Goal: Obtain resource: Download file/media

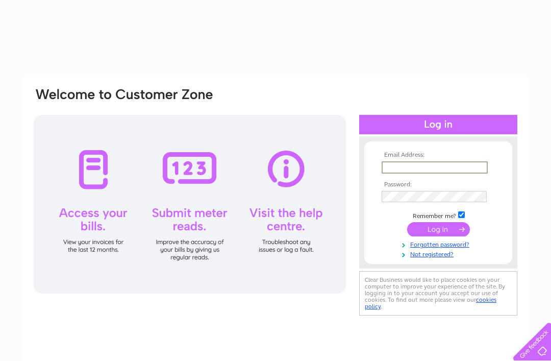
click at [441, 166] on input "text" at bounding box center [434, 167] width 106 height 12
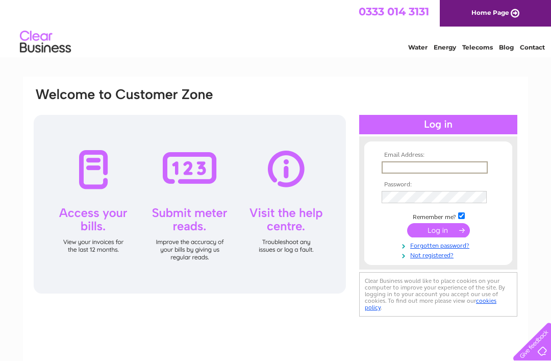
type input "[EMAIL_ADDRESS][DOMAIN_NAME]"
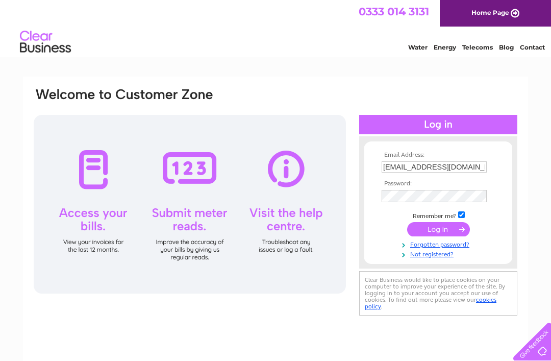
click at [438, 231] on input "submit" at bounding box center [438, 229] width 63 height 14
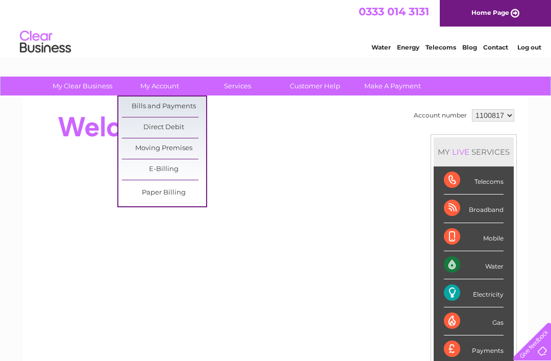
click at [188, 108] on link "Bills and Payments" at bounding box center [164, 106] width 84 height 20
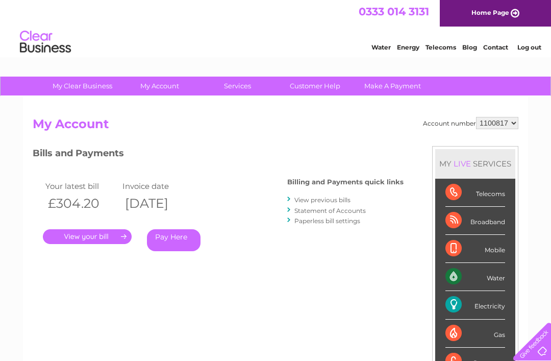
click at [340, 200] on link "View previous bills" at bounding box center [322, 200] width 56 height 8
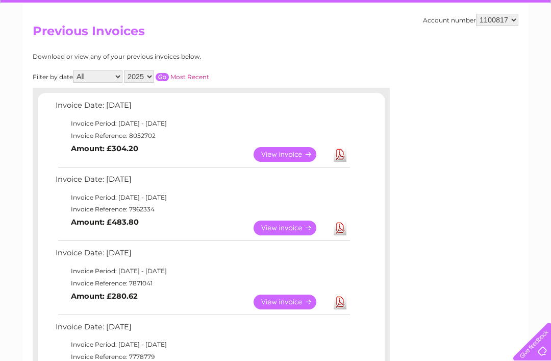
scroll to position [91, 0]
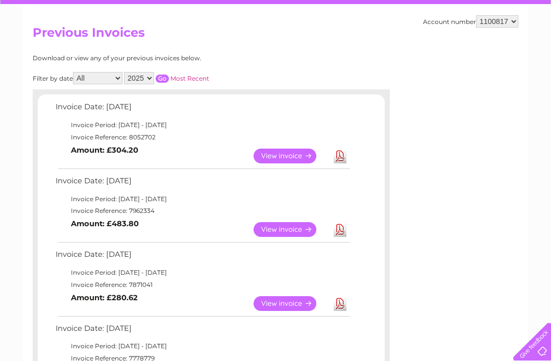
click at [295, 297] on link "View" at bounding box center [290, 303] width 75 height 15
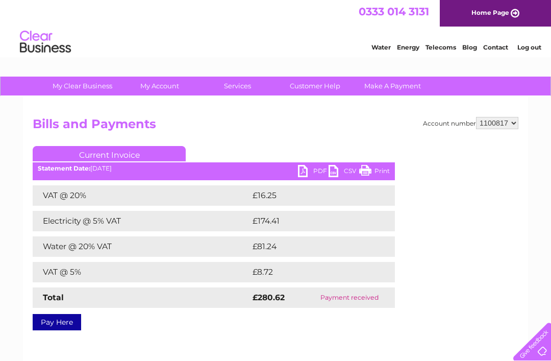
click at [315, 171] on link "PDF" at bounding box center [313, 172] width 31 height 15
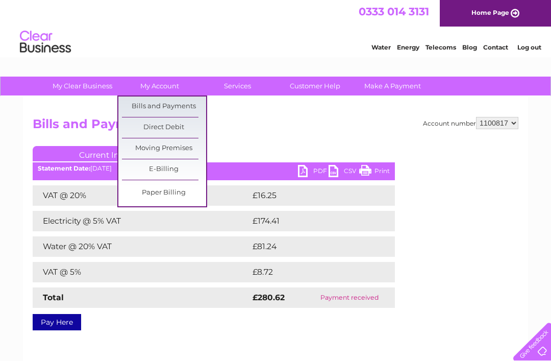
click at [187, 103] on link "Bills and Payments" at bounding box center [164, 106] width 84 height 20
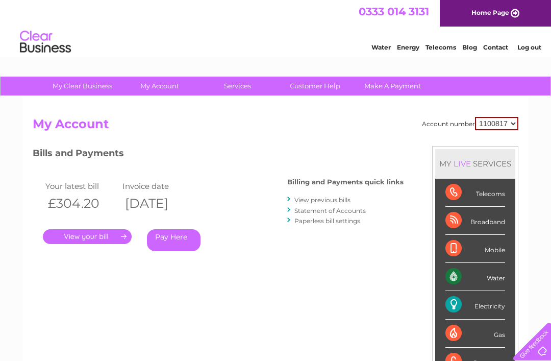
click at [330, 199] on link "View previous bills" at bounding box center [322, 200] width 56 height 8
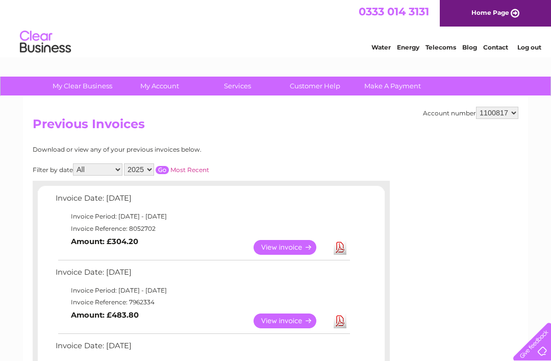
click at [287, 325] on link "View" at bounding box center [290, 320] width 75 height 15
click at [284, 245] on link "View" at bounding box center [290, 247] width 75 height 15
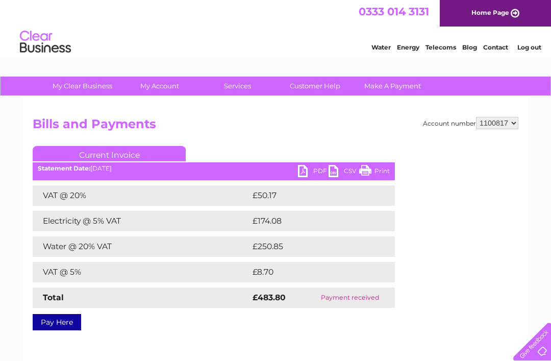
click at [315, 165] on link "PDF" at bounding box center [313, 172] width 31 height 15
click at [307, 174] on link "PDF" at bounding box center [313, 172] width 31 height 15
